Goal: Contribute content

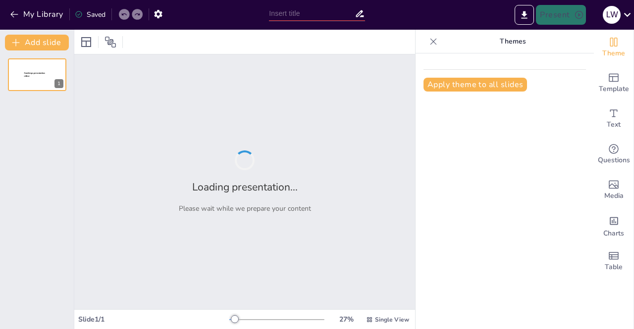
type input "Membangun [DATE] Pikir Bertumbuh dalam Pendidikan Dasar dan Menengah"
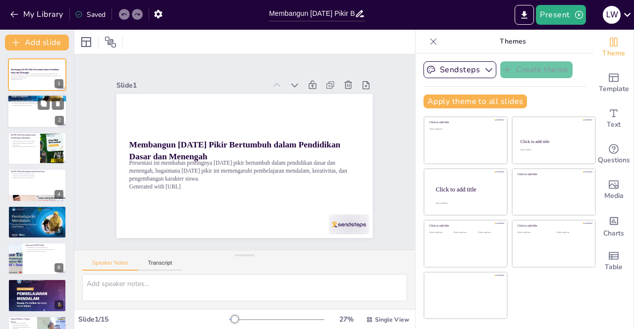
click at [31, 113] on div at bounding box center [36, 112] width 59 height 34
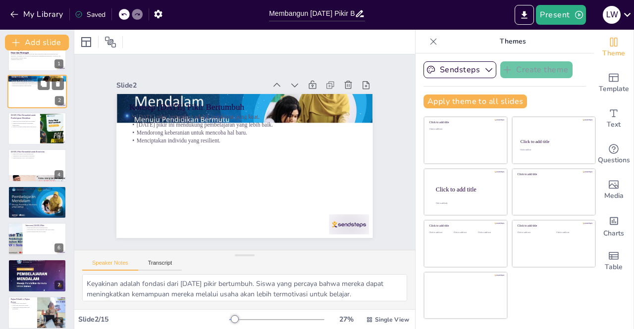
scroll to position [40, 0]
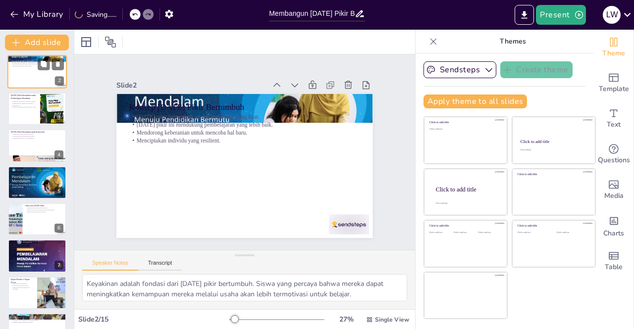
click at [31, 113] on div at bounding box center [37, 109] width 58 height 33
type textarea "Keluar dari zona nyaman adalah langkah penting dalam pembelajaran mendalam. Sis…"
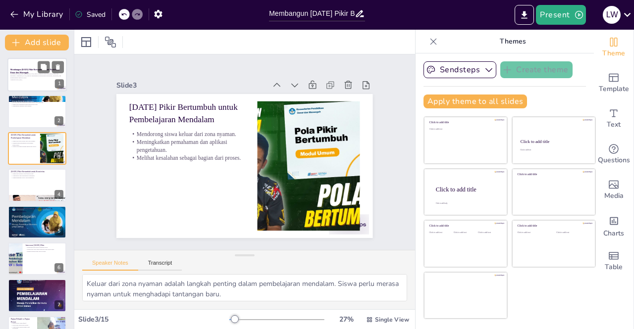
click at [24, 78] on p "Presentasi ini membahas pentingnya [DATE] pikir bertumbuh dalam pendidikan dasa…" at bounding box center [36, 75] width 53 height 5
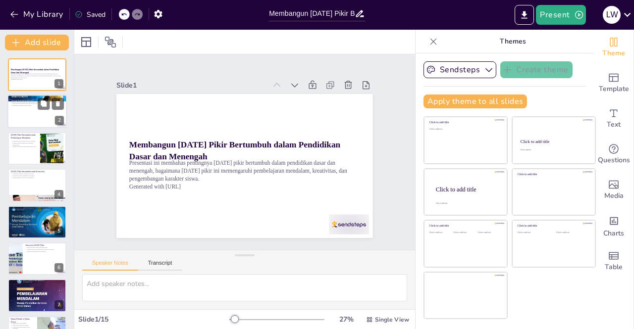
click at [17, 118] on div at bounding box center [36, 112] width 59 height 34
type textarea "Keyakinan adalah fondasi dari [DATE] pikir bertumbuh. Siswa yang percaya bahwa …"
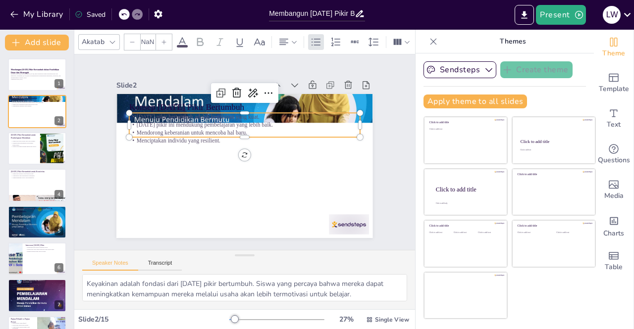
type input "32"
click at [150, 121] on p "[DATE] pikir ini mendukung pembelajaran yang lebih baik." at bounding box center [247, 125] width 230 height 32
click at [144, 138] on p "Menciptakan individu yang resilient." at bounding box center [248, 141] width 222 height 79
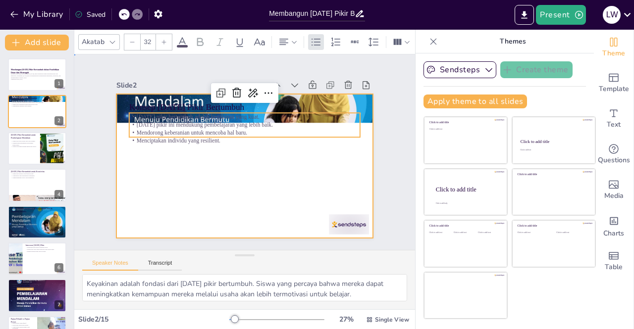
click at [249, 173] on div at bounding box center [240, 165] width 288 height 216
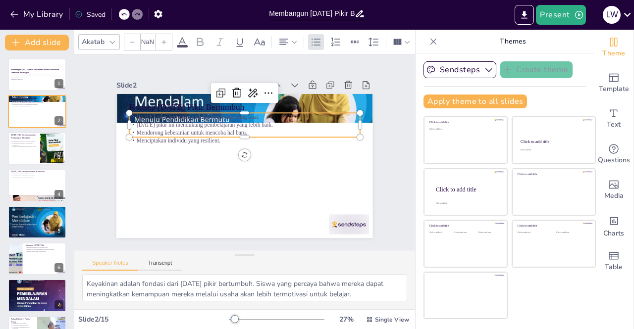
type input "32"
click at [200, 128] on p "Mendorong keberanian untuk mencoba hal baru." at bounding box center [255, 137] width 191 height 142
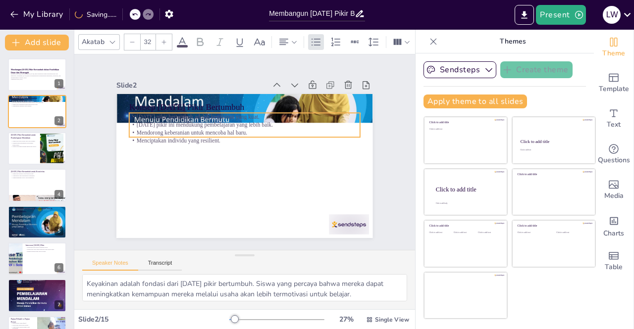
click at [237, 156] on div "Konsep [DATE] Pikir Bertumbuh [DATE] pikir bertumbuh adalah keyakinan yang kuat…" at bounding box center [242, 166] width 280 height 194
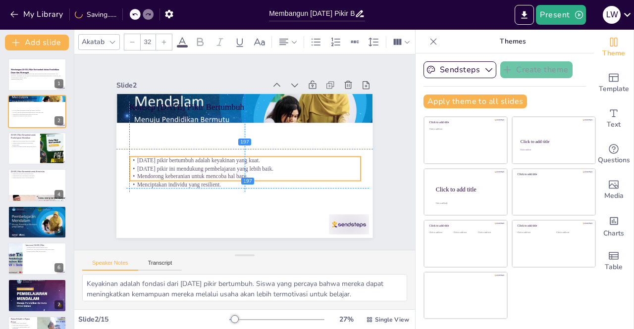
drag, startPoint x: 291, startPoint y: 110, endPoint x: 288, endPoint y: 158, distance: 47.6
click at [288, 158] on p "[DATE] pikir bertumbuh adalah keyakinan yang kuat." at bounding box center [243, 160] width 222 height 79
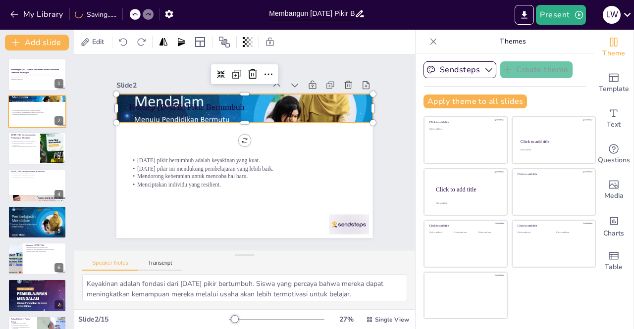
click at [188, 109] on div at bounding box center [253, 109] width 281 height 196
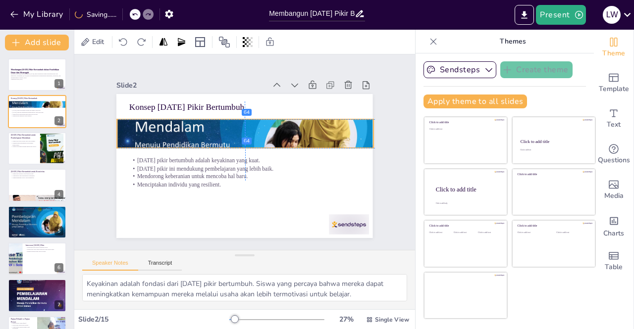
drag, startPoint x: 188, startPoint y: 109, endPoint x: 190, endPoint y: 135, distance: 25.8
click at [190, 135] on div at bounding box center [250, 135] width 289 height 218
click at [157, 130] on div at bounding box center [248, 134] width 281 height 196
click at [157, 130] on div at bounding box center [253, 136] width 294 height 238
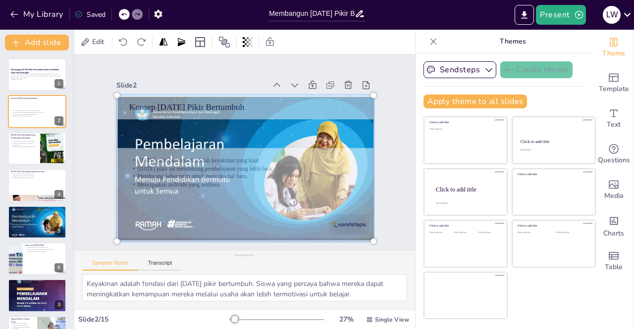
drag, startPoint x: 234, startPoint y: 69, endPoint x: 244, endPoint y: 104, distance: 36.1
click at [244, 104] on div at bounding box center [240, 168] width 304 height 233
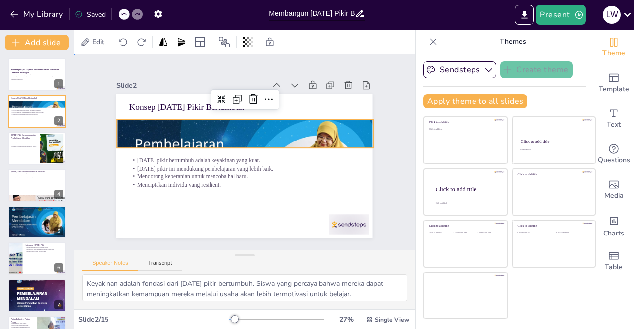
click at [395, 116] on div "Slide 1 Membangun [DATE] Pikir Bertumbuh dalam Pendidikan Dasar dan Menengah Pr…" at bounding box center [244, 151] width 384 height 291
click at [300, 127] on div at bounding box center [243, 168] width 270 height 172
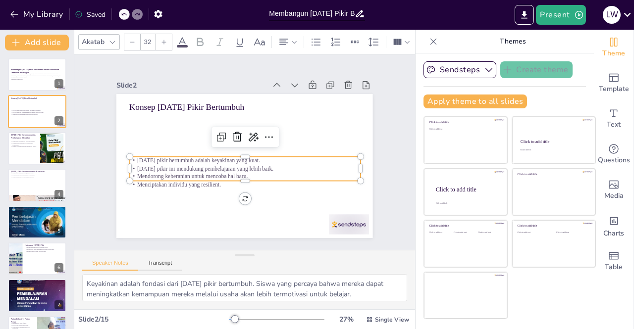
click at [204, 155] on span "[DATE] pikir bertumbuh adalah keyakinan yang kuat." at bounding box center [197, 151] width 121 height 32
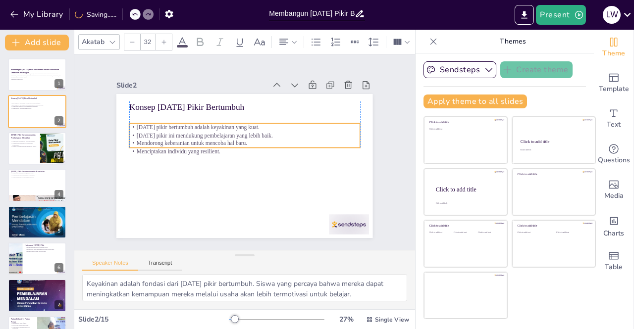
drag, startPoint x: 204, startPoint y: 155, endPoint x: 202, endPoint y: 121, distance: 33.2
click at [202, 121] on span "[DATE] pikir bertumbuh adalah keyakinan yang kuat." at bounding box center [212, 111] width 115 height 56
click at [96, 168] on div "Slide 1 Membangun [DATE] Pikir Bertumbuh dalam Pendidikan Dasar dan Menengah Pr…" at bounding box center [244, 152] width 353 height 322
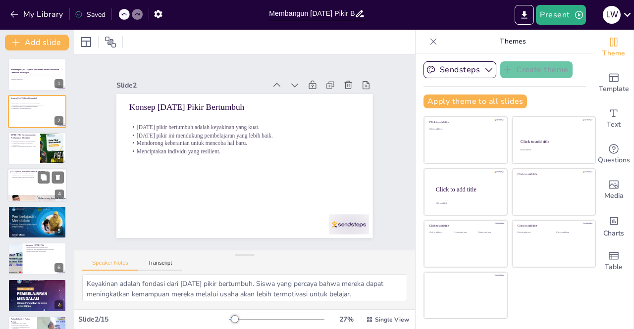
click at [29, 189] on div at bounding box center [36, 185] width 59 height 34
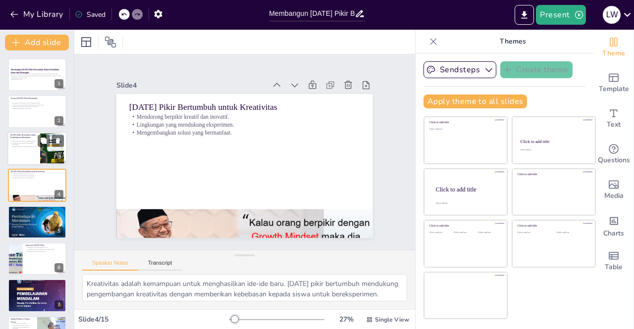
click at [26, 134] on p "[DATE] Pikir Bertumbuh untuk Pembelajaran Mendalam" at bounding box center [23, 135] width 27 height 5
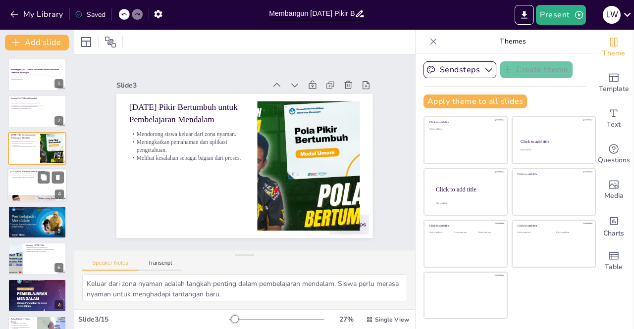
click at [27, 173] on p "Mendorong berpikir kreatif dan inovatif." at bounding box center [36, 174] width 53 height 2
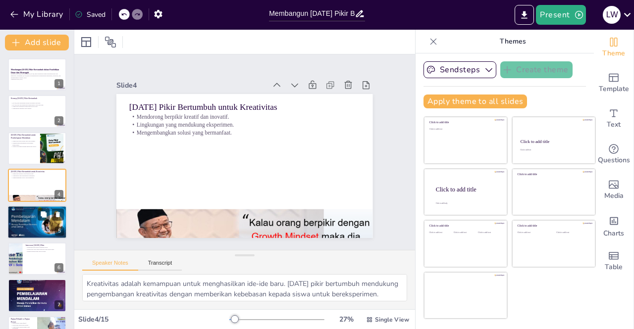
click at [26, 221] on div at bounding box center [36, 223] width 59 height 34
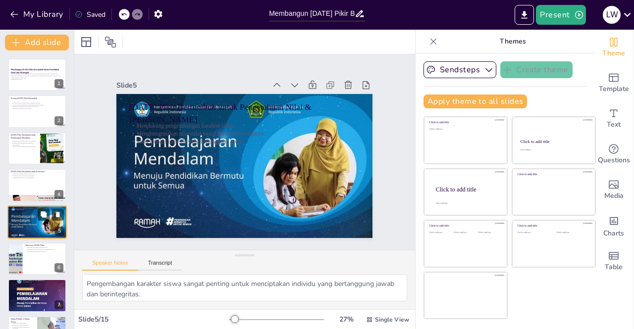
scroll to position [32, 0]
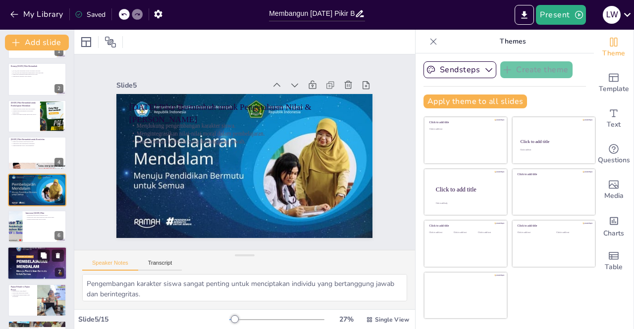
click at [33, 260] on div at bounding box center [36, 264] width 59 height 41
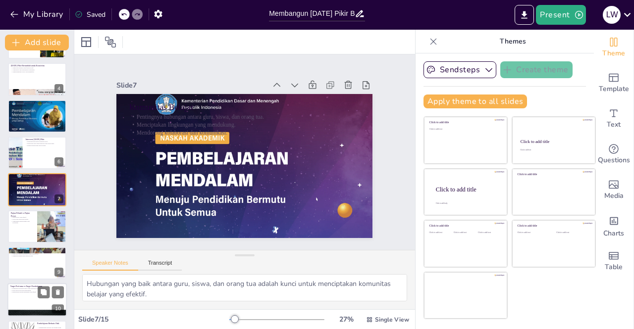
click at [23, 287] on p "Target Performa vs Target Pembelajaran" at bounding box center [36, 286] width 53 height 3
type textarea "Memahami perbedaan ini membantu pendidik merancang pengalaman belajar yang lebi…"
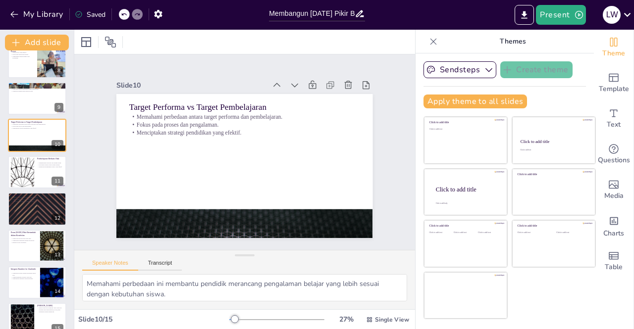
scroll to position [285, 0]
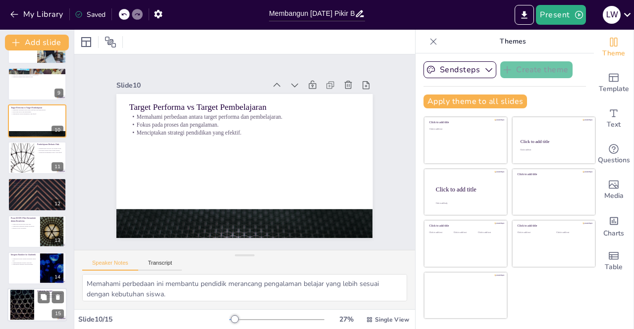
click at [43, 309] on div at bounding box center [36, 306] width 59 height 34
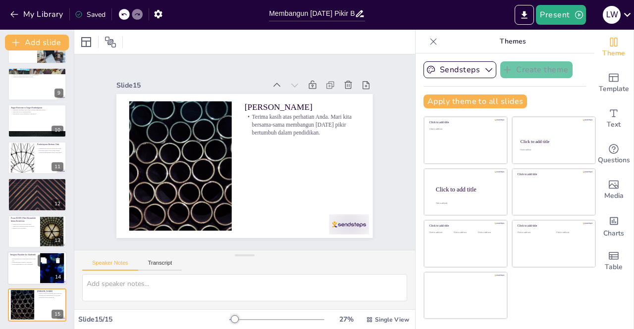
click at [26, 254] on p "Integrasi Karakter ke Akademik" at bounding box center [23, 255] width 27 height 3
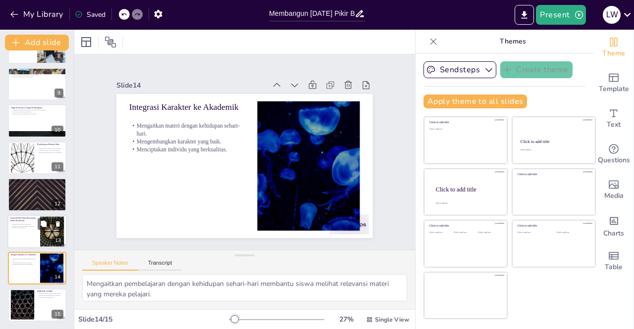
click at [27, 223] on p "Mendorong inovasi dan solusi baru." at bounding box center [23, 224] width 27 height 2
type textarea "Inovasi adalah hasil dari [DATE] pikir bertumbuh yang mendorong siswa untuk ber…"
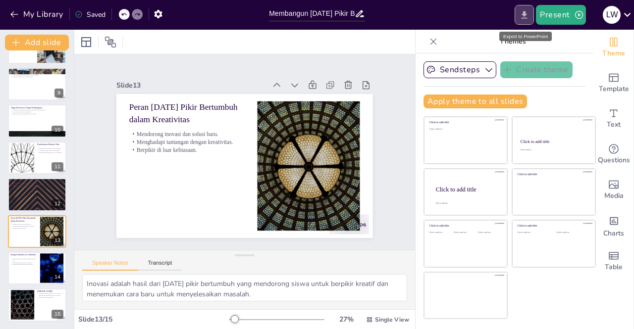
click at [531, 15] on button "Export to PowerPoint" at bounding box center [524, 15] width 19 height 20
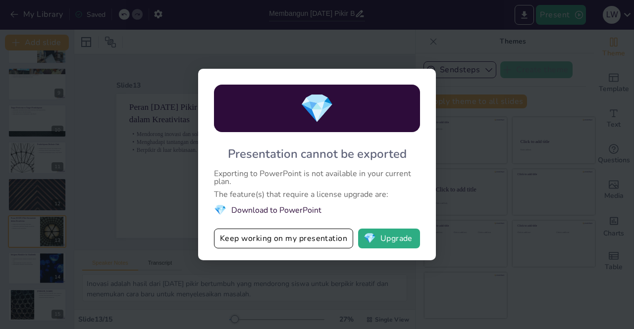
click at [472, 39] on div "💎 Presentation cannot be exported Exporting to PowerPoint is not available in y…" at bounding box center [317, 164] width 634 height 329
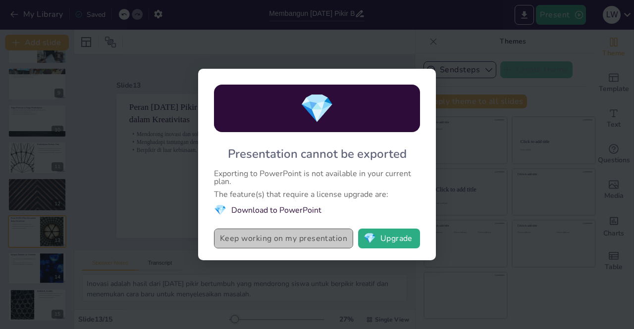
click at [307, 233] on button "Keep working on my presentation" at bounding box center [283, 239] width 139 height 20
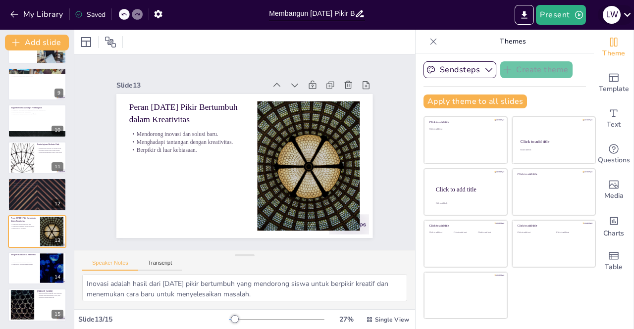
click at [618, 18] on div "L W" at bounding box center [612, 15] width 18 height 18
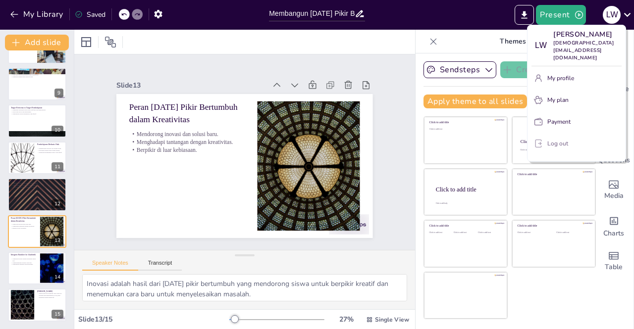
click at [547, 139] on p "Log out" at bounding box center [557, 143] width 21 height 9
